Goal: Information Seeking & Learning: Learn about a topic

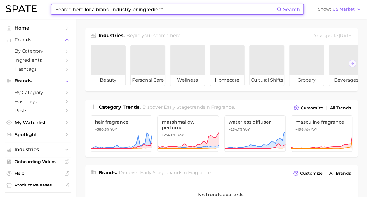
click at [131, 10] on input at bounding box center [166, 9] width 222 height 10
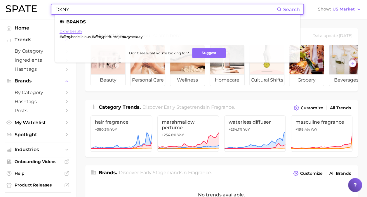
type input "DKNY"
click at [78, 32] on link "dkny beauty" at bounding box center [70, 31] width 23 height 4
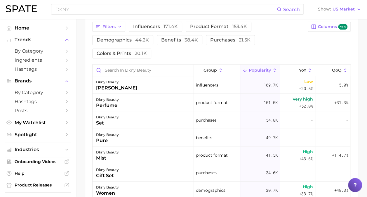
scroll to position [282, 0]
click at [307, 68] on icon at bounding box center [309, 69] width 5 height 5
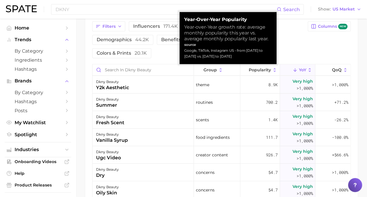
click at [307, 68] on icon at bounding box center [309, 69] width 5 height 5
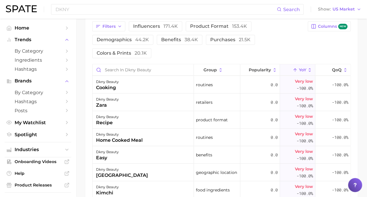
click at [295, 74] on button "YoY" at bounding box center [297, 69] width 35 height 11
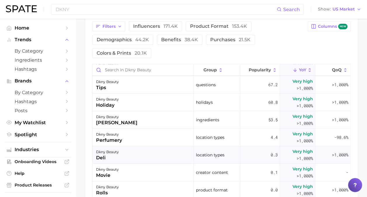
scroll to position [292, 0]
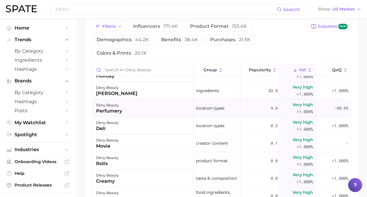
click at [126, 111] on div "dkny beauty perfumery" at bounding box center [142, 107] width 101 height 17
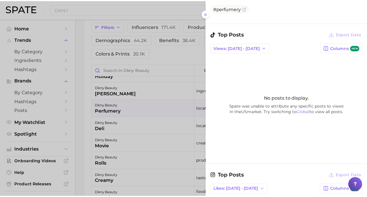
scroll to position [233, 0]
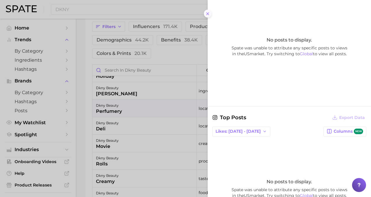
click at [204, 11] on button at bounding box center [208, 14] width 8 height 8
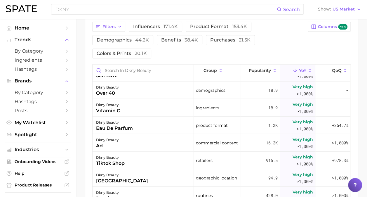
scroll to position [612, 0]
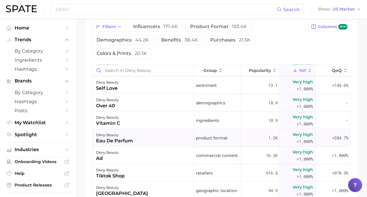
click at [145, 135] on div "dkny beauty eau de parfum" at bounding box center [142, 137] width 101 height 17
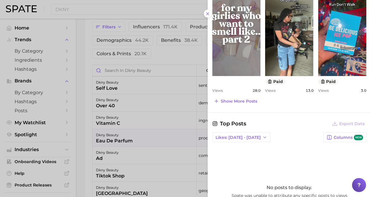
scroll to position [292, 0]
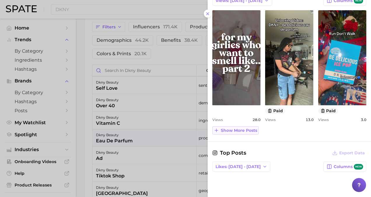
click at [241, 130] on span "Show more posts" at bounding box center [239, 130] width 36 height 5
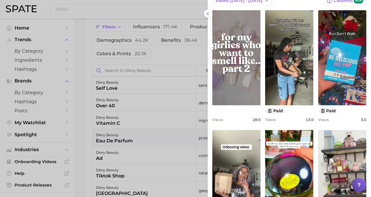
scroll to position [0, 0]
click at [253, 36] on link "view post on TikTok" at bounding box center [236, 57] width 48 height 95
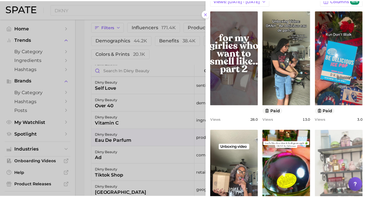
scroll to position [408, 0]
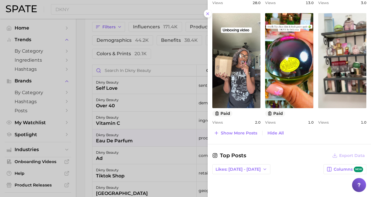
click at [79, 97] on div at bounding box center [185, 98] width 371 height 197
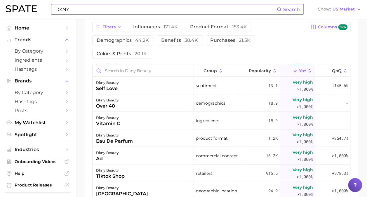
click at [111, 9] on input "DKNY" at bounding box center [166, 9] width 222 height 10
type input "D"
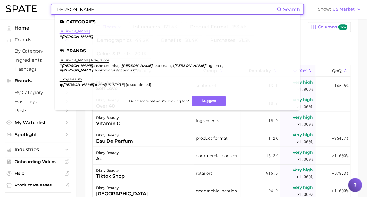
type input "[PERSON_NAME]"
click at [71, 31] on link "[PERSON_NAME]" at bounding box center [74, 31] width 31 height 4
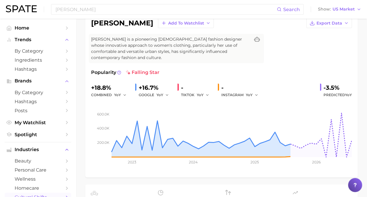
scroll to position [51, 0]
